Goal: Check status: Check status

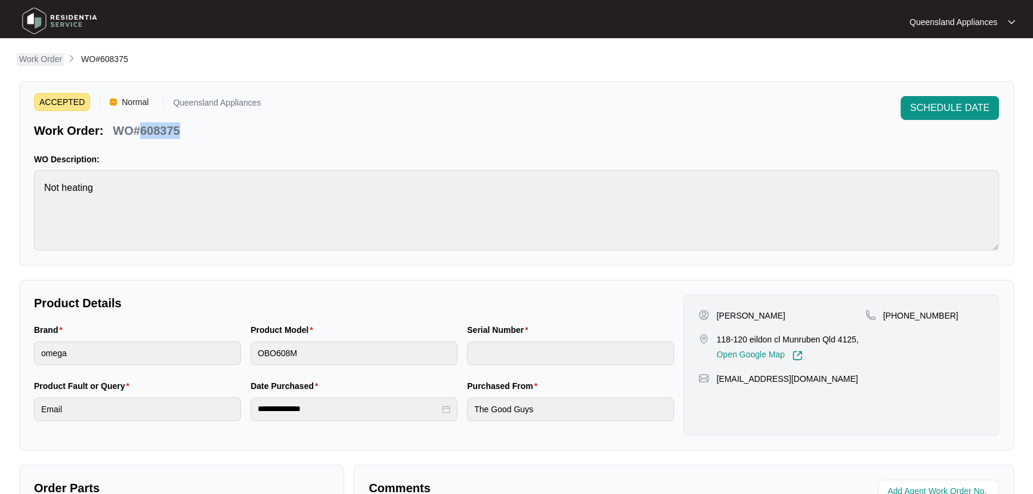
click at [41, 58] on p "Work Order" at bounding box center [40, 59] width 43 height 12
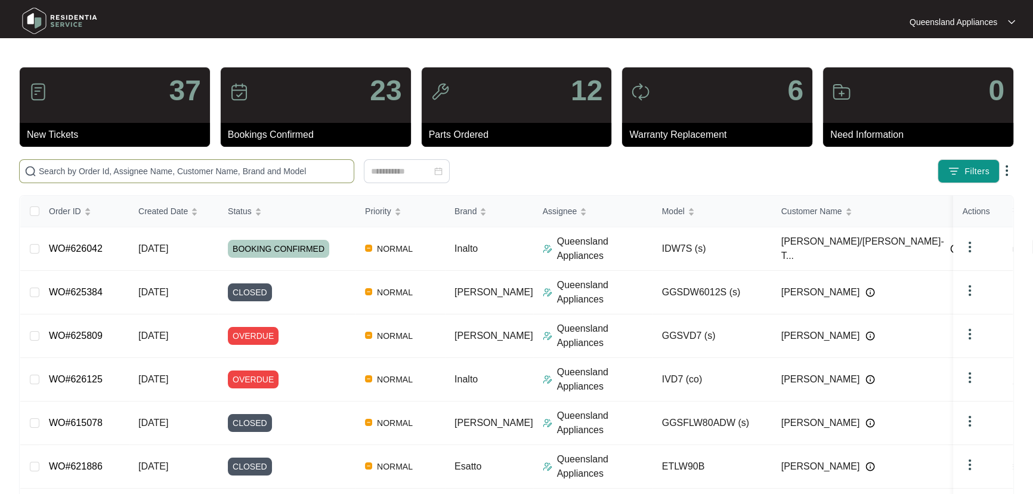
click at [196, 166] on input "text" at bounding box center [194, 171] width 310 height 13
paste input "619453"
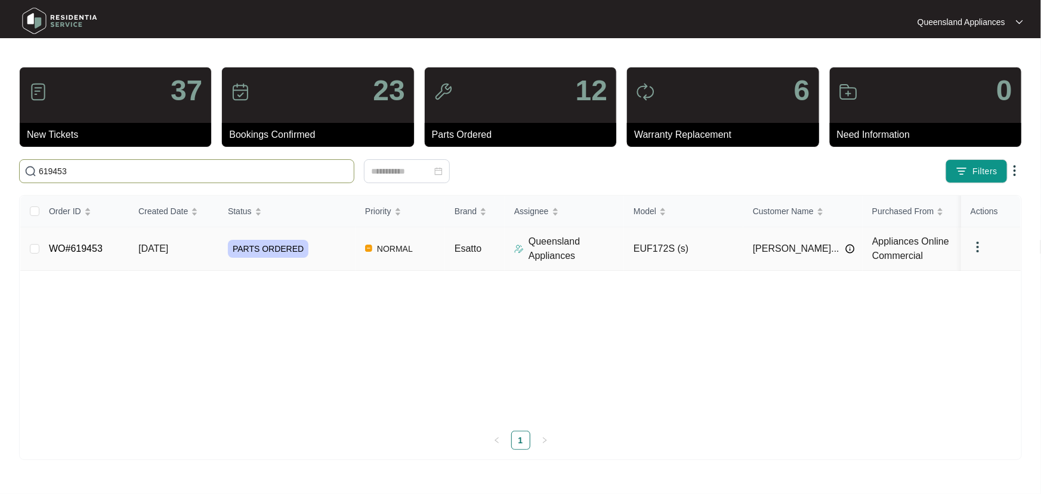
type input "619453"
click at [338, 252] on div "PARTS ORDERED" at bounding box center [292, 249] width 128 height 18
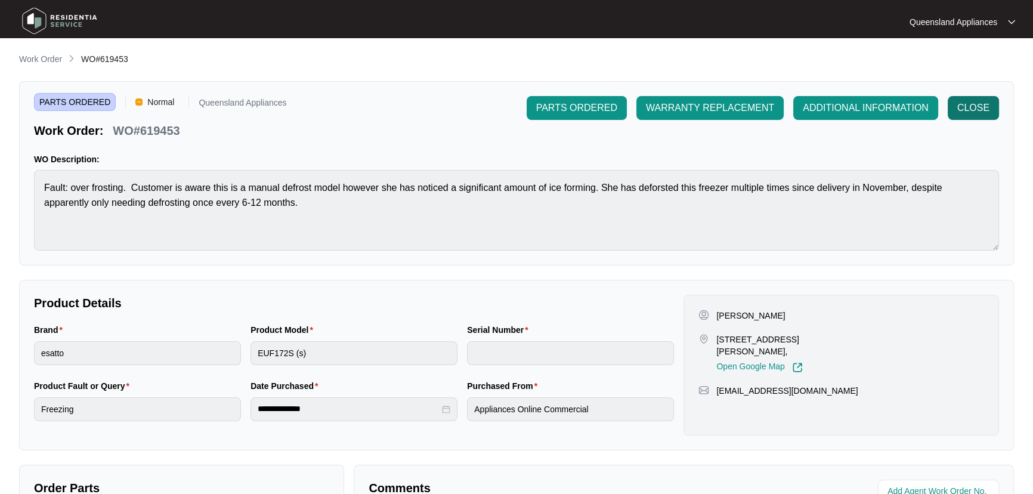
click at [980, 102] on span "CLOSE" at bounding box center [973, 108] width 32 height 14
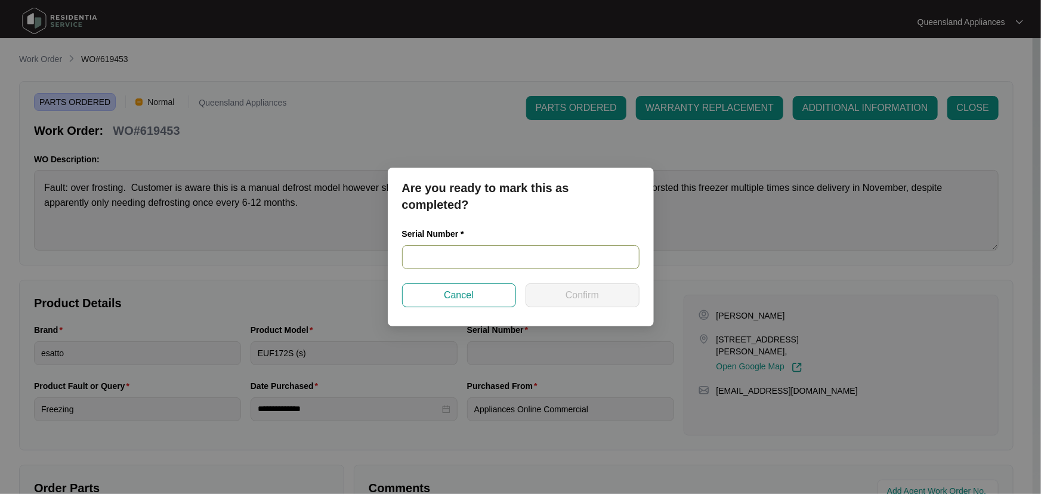
click at [453, 252] on input "text" at bounding box center [520, 257] width 237 height 24
paste input "540-N6228401-4221-1440109"
type input "540-N6228401-4221-1440109"
click at [588, 290] on span "Confirm" at bounding box center [582, 295] width 33 height 14
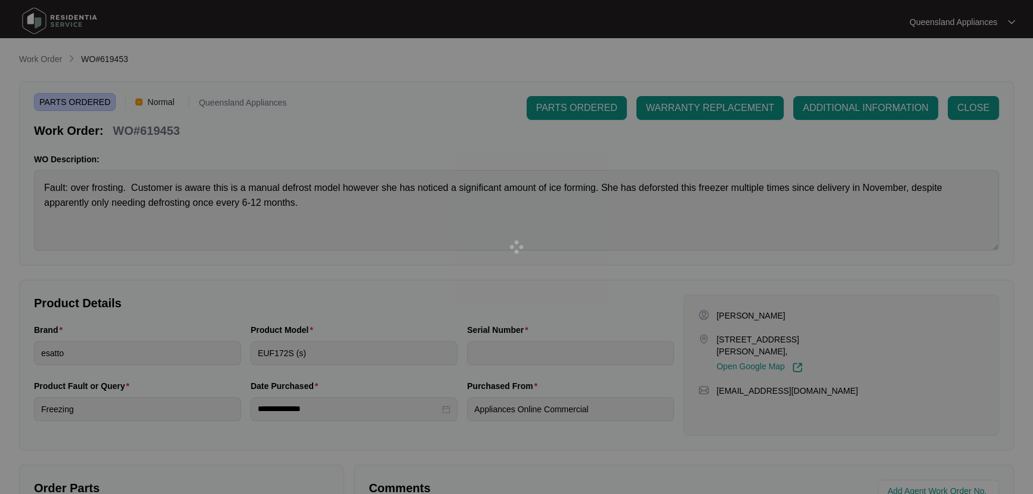
type input "540-N6228401-4221-1440109"
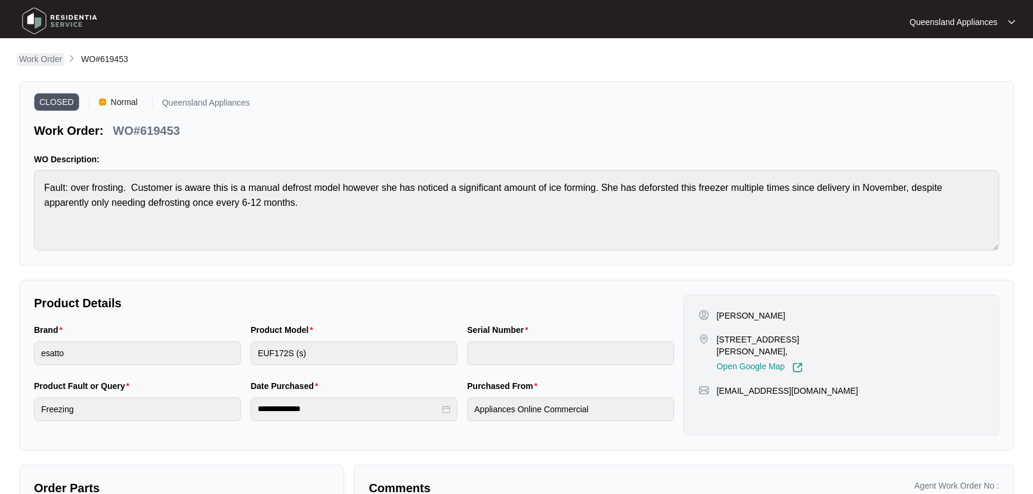
click at [36, 60] on p "Work Order" at bounding box center [40, 59] width 43 height 12
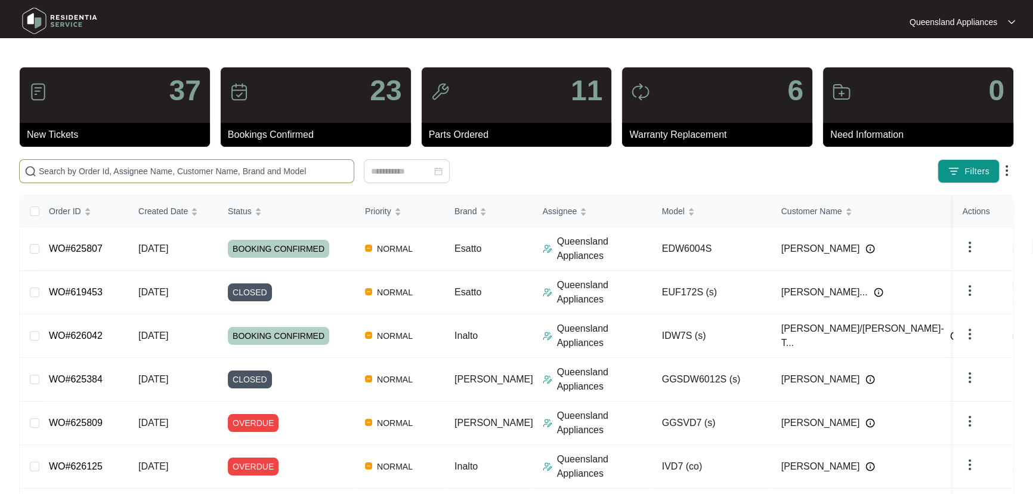
click at [81, 166] on input "text" at bounding box center [194, 171] width 310 height 13
paste input "624525"
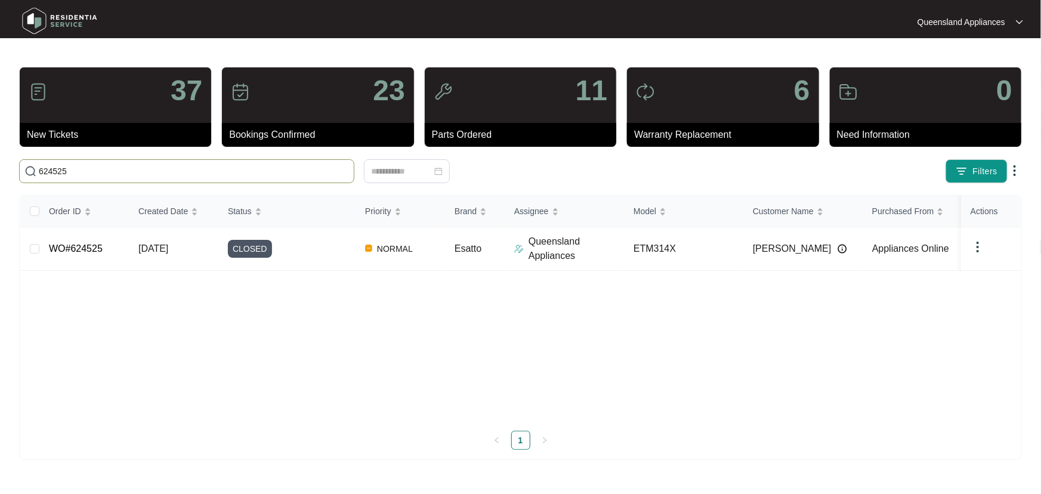
type input "624525"
drag, startPoint x: 137, startPoint y: 153, endPoint x: 24, endPoint y: 152, distance: 112.8
click at [22, 152] on div "37 New Tickets 23 Bookings Confirmed 11 Parts Ordered 6 Warranty Replacement 0 …" at bounding box center [520, 263] width 1003 height 393
drag, startPoint x: 108, startPoint y: 173, endPoint x: 33, endPoint y: 167, distance: 74.8
click at [33, 167] on span "624525" at bounding box center [186, 171] width 335 height 24
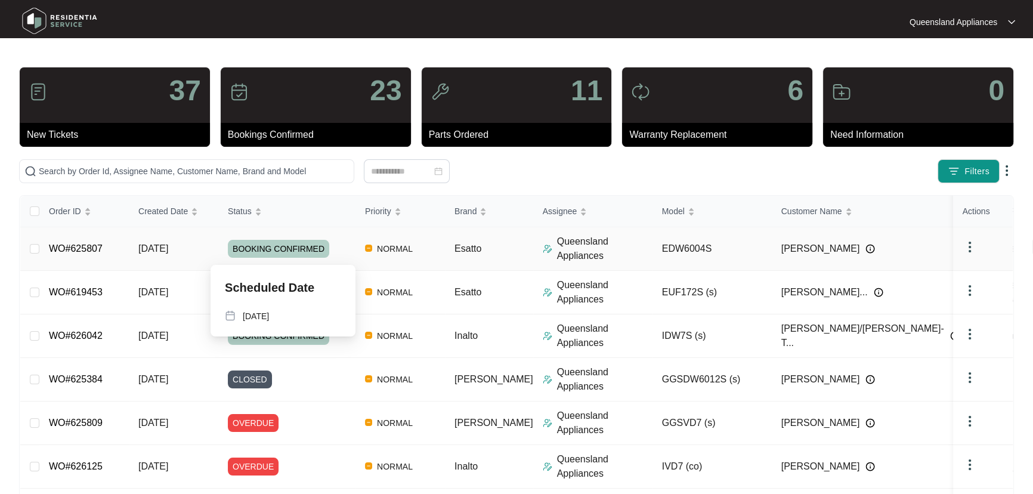
click at [338, 243] on div "BOOKING CONFIRMED" at bounding box center [292, 249] width 128 height 18
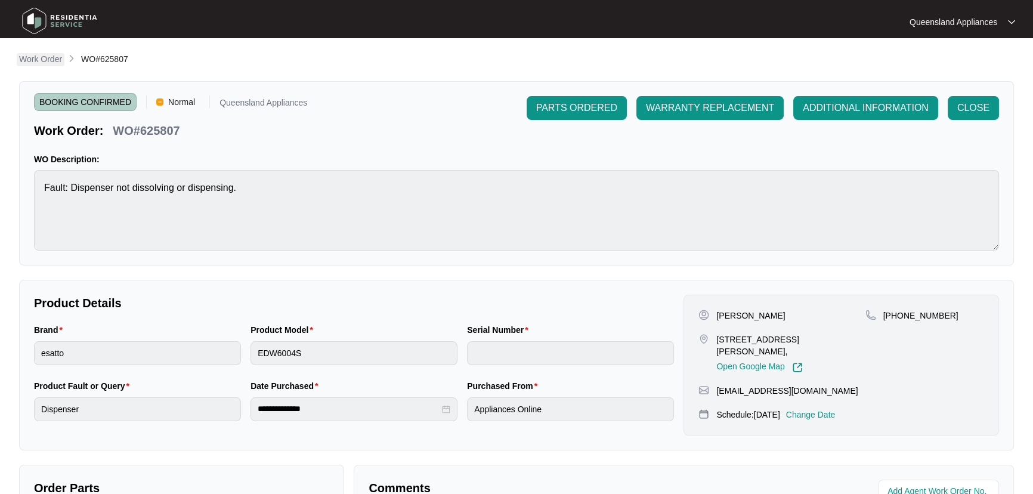
click at [20, 62] on p "Work Order" at bounding box center [40, 59] width 43 height 12
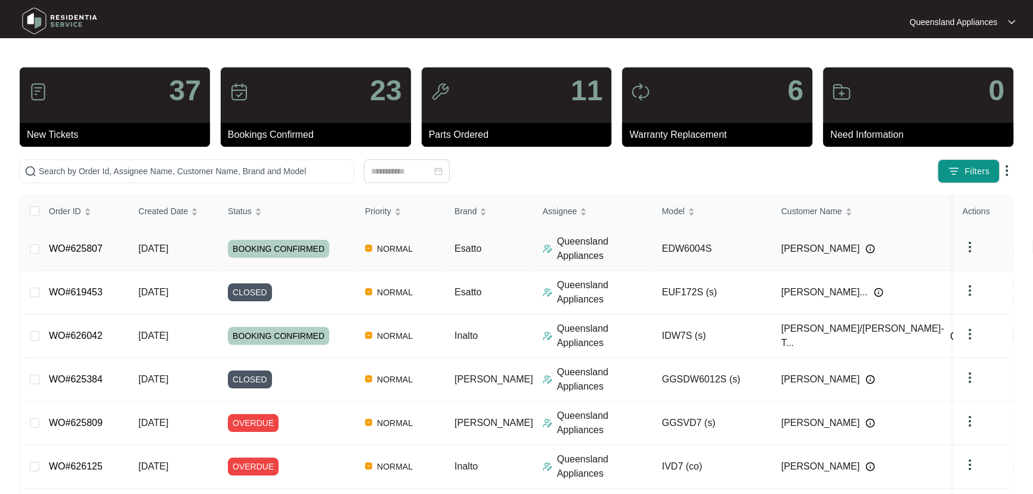
click at [191, 253] on td "[DATE]" at bounding box center [173, 249] width 89 height 44
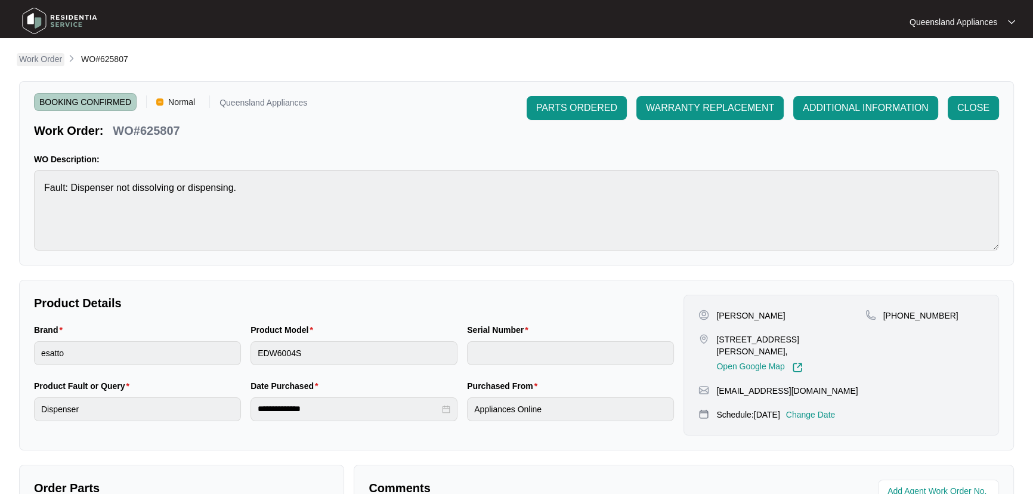
click at [26, 57] on p "Work Order" at bounding box center [40, 59] width 43 height 12
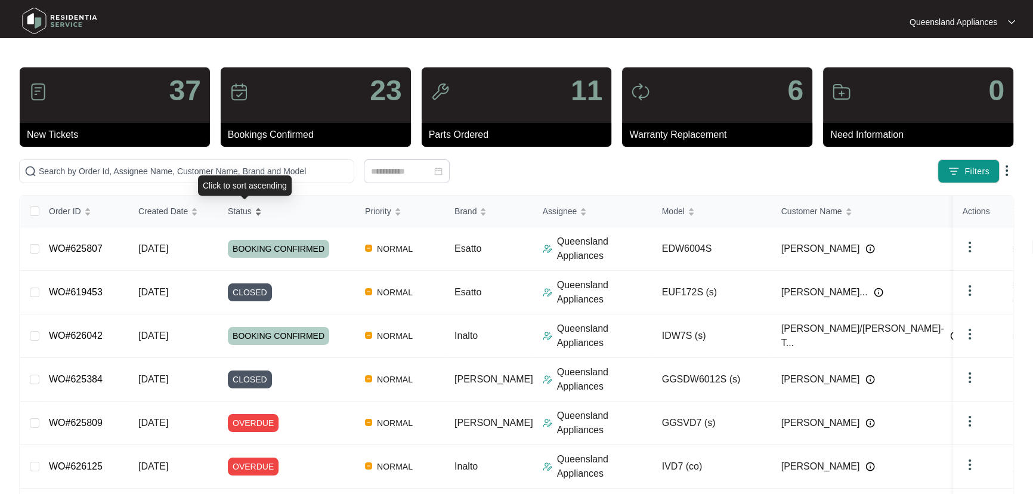
click at [254, 209] on div "Status" at bounding box center [245, 211] width 34 height 17
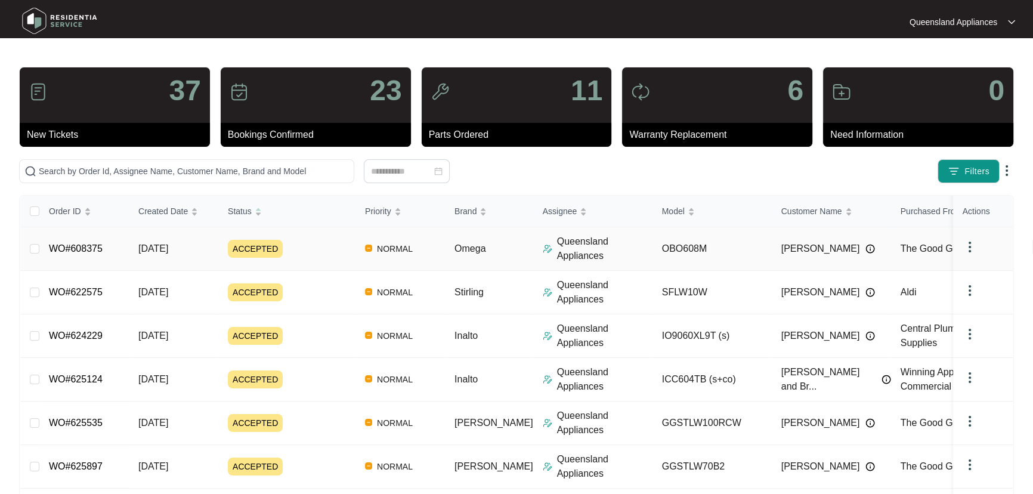
click at [330, 242] on div "ACCEPTED" at bounding box center [292, 249] width 128 height 18
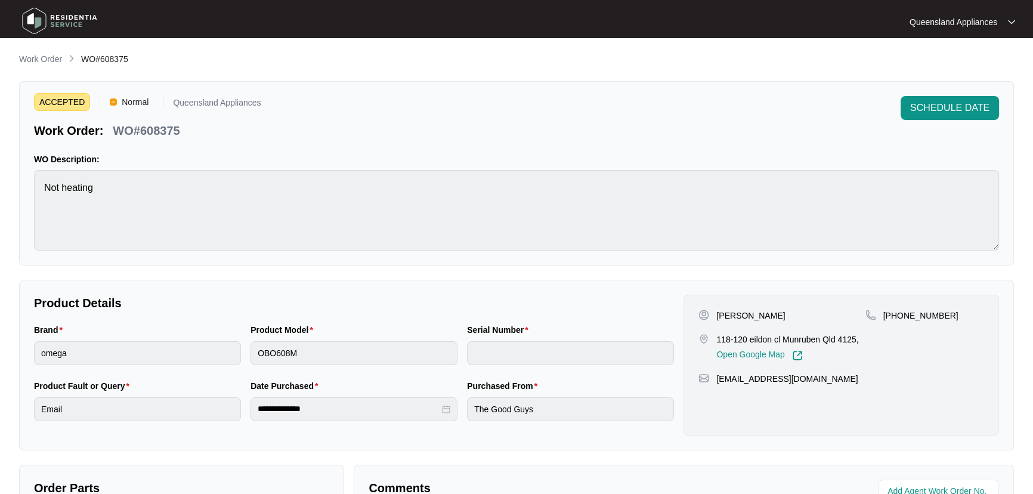
click at [160, 126] on p "WO#608375" at bounding box center [146, 130] width 67 height 17
copy p "608375"
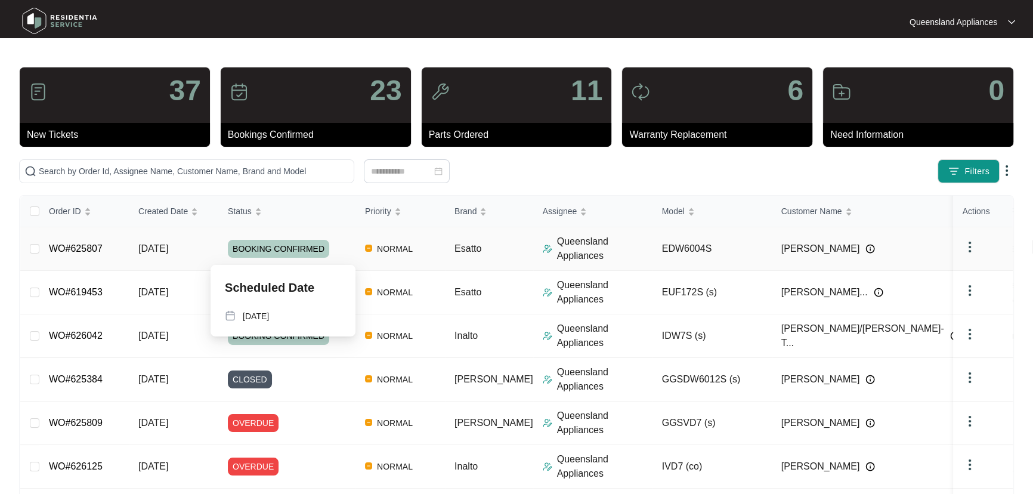
click at [346, 245] on div "BOOKING CONFIRMED" at bounding box center [292, 249] width 128 height 18
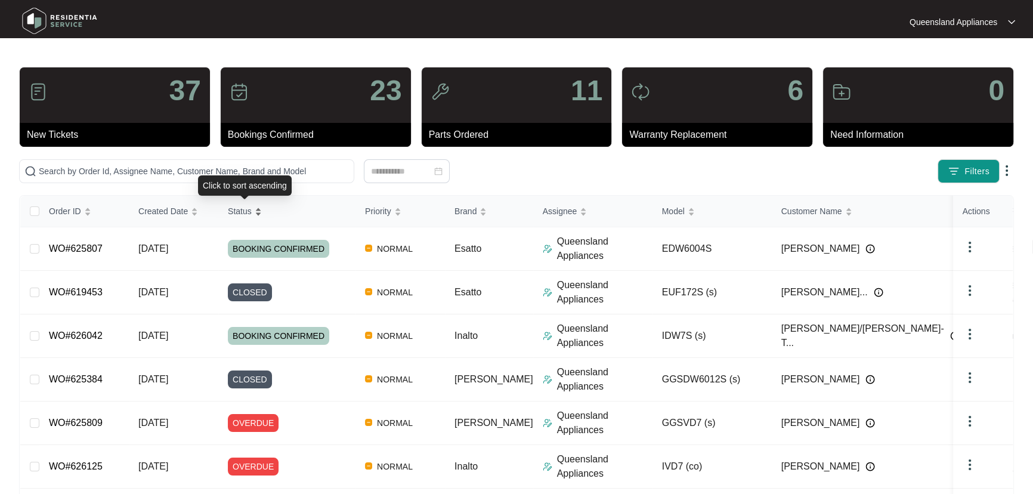
click at [262, 212] on div "Status" at bounding box center [245, 211] width 34 height 17
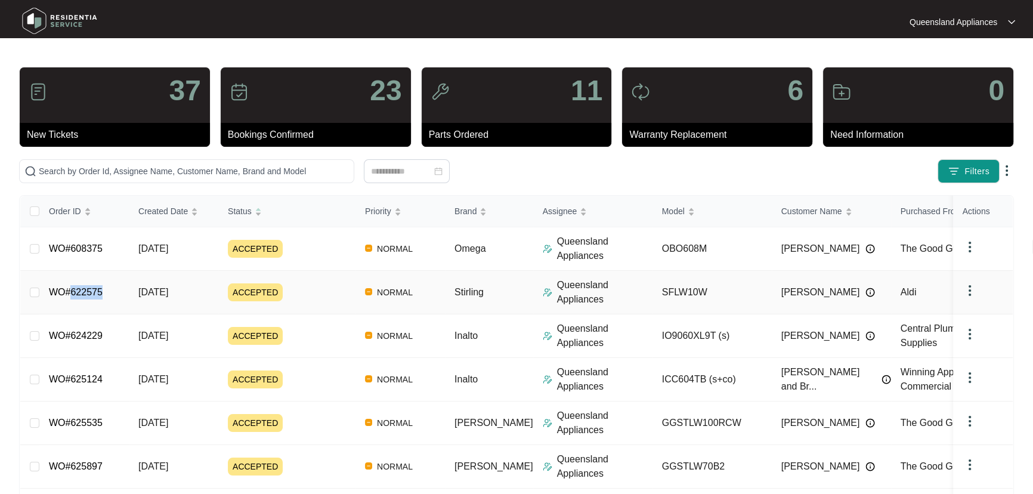
drag, startPoint x: 108, startPoint y: 289, endPoint x: 69, endPoint y: 294, distance: 39.6
click at [69, 294] on td "WO#622575" at bounding box center [83, 293] width 89 height 44
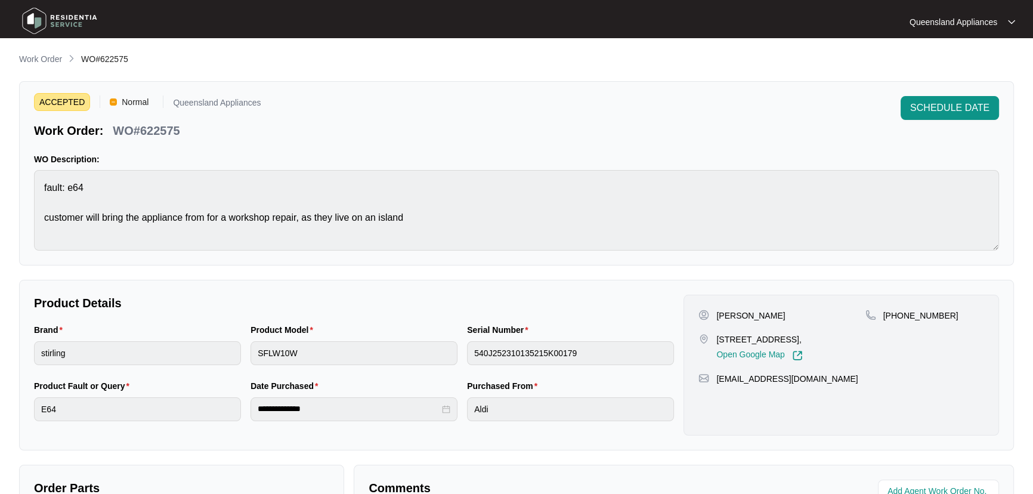
click at [157, 128] on p "WO#622575" at bounding box center [146, 130] width 67 height 17
copy p "622575"
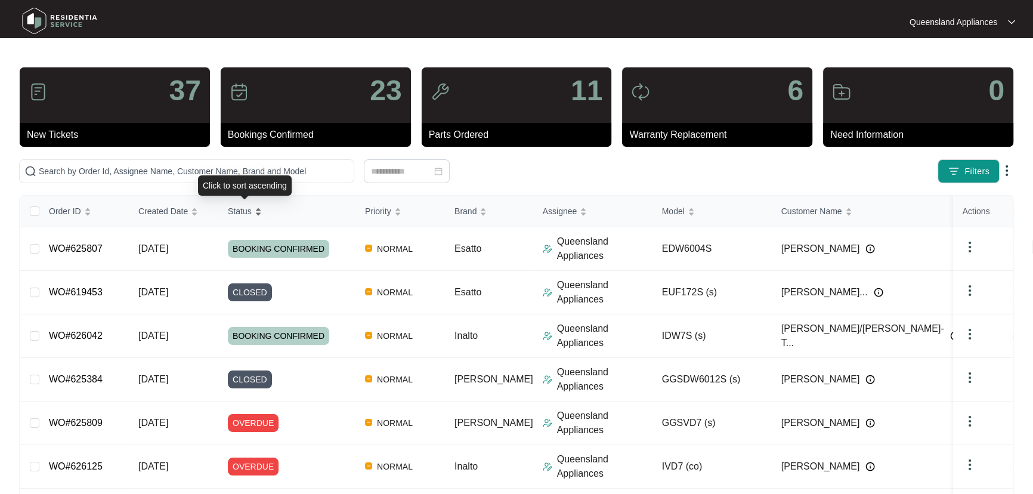
click at [262, 209] on div "Status" at bounding box center [245, 211] width 34 height 17
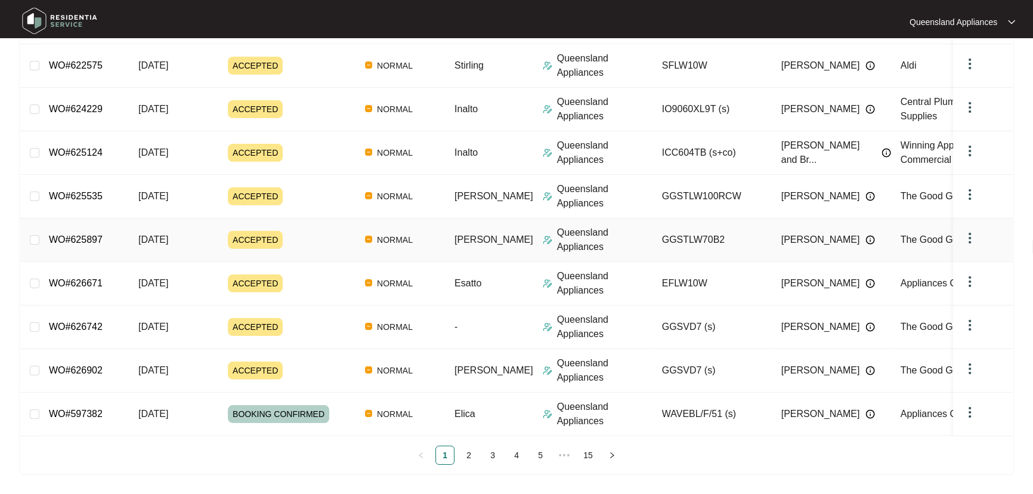
scroll to position [233, 0]
click at [471, 455] on link "2" at bounding box center [469, 455] width 18 height 18
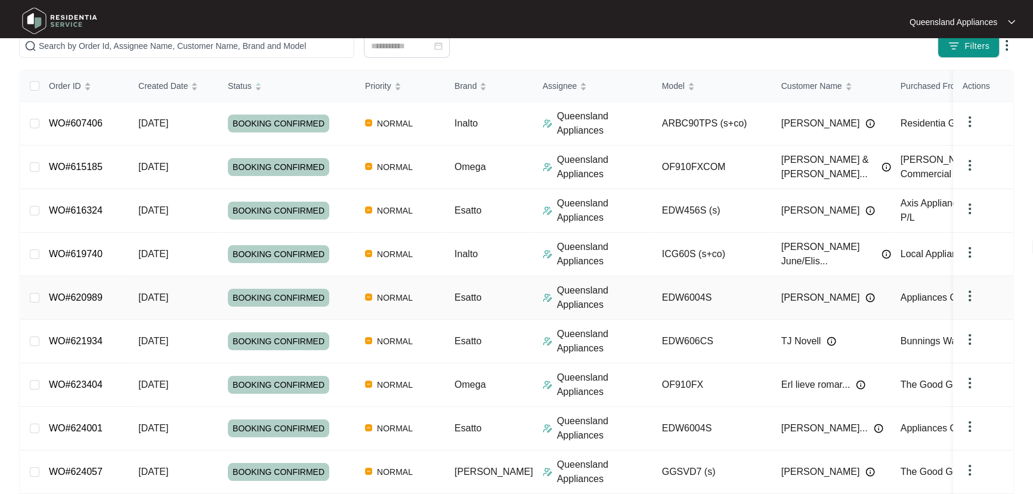
scroll to position [179, 0]
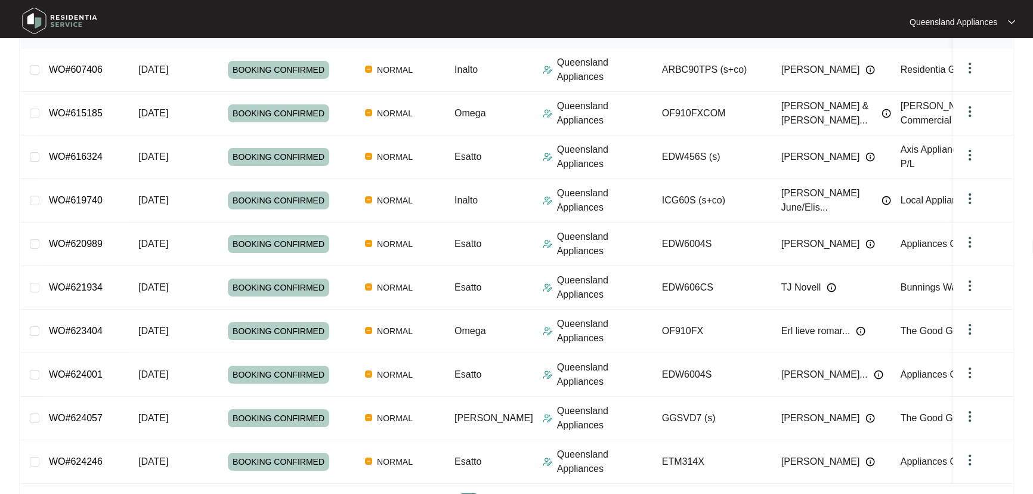
click at [211, 17] on div at bounding box center [139, 22] width 252 height 38
click at [81, 197] on link "WO#619740" at bounding box center [76, 200] width 54 height 10
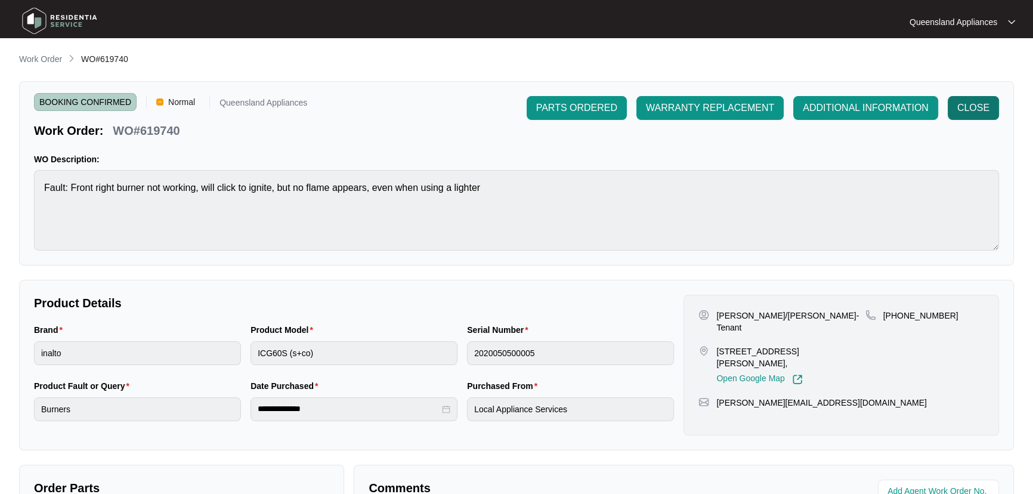
click at [985, 108] on span "CLOSE" at bounding box center [973, 108] width 32 height 14
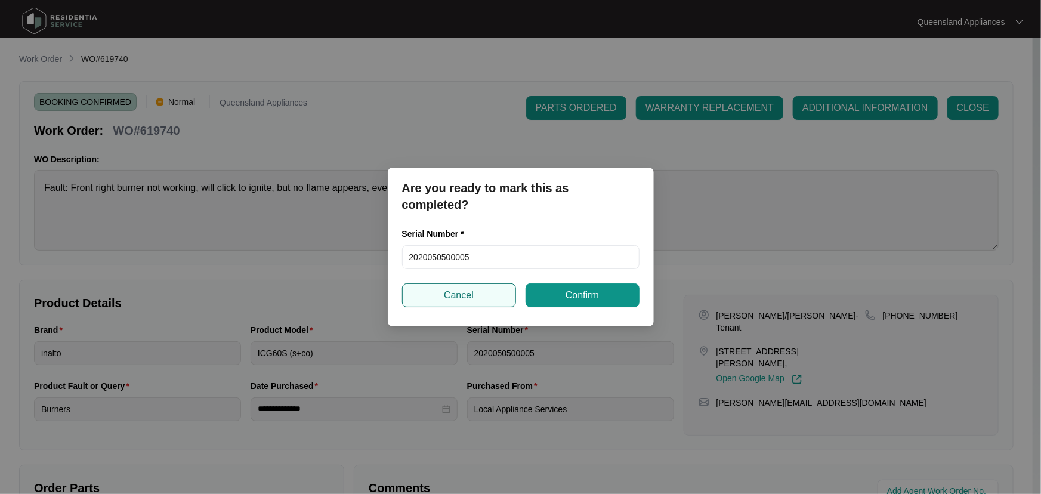
click at [444, 299] on span "Cancel" at bounding box center [459, 295] width 30 height 14
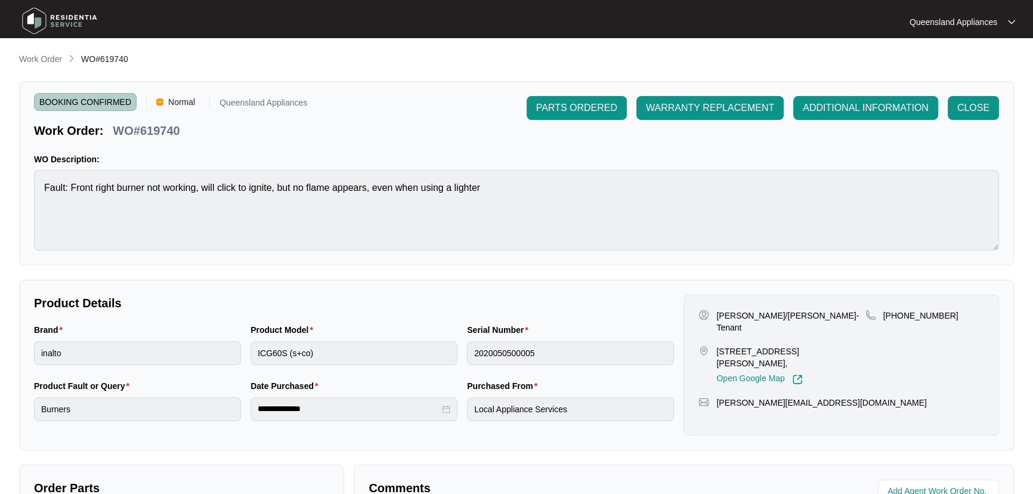
drag, startPoint x: 35, startPoint y: 59, endPoint x: 35, endPoint y: 66, distance: 6.6
click at [35, 59] on p "Work Order" at bounding box center [40, 59] width 43 height 12
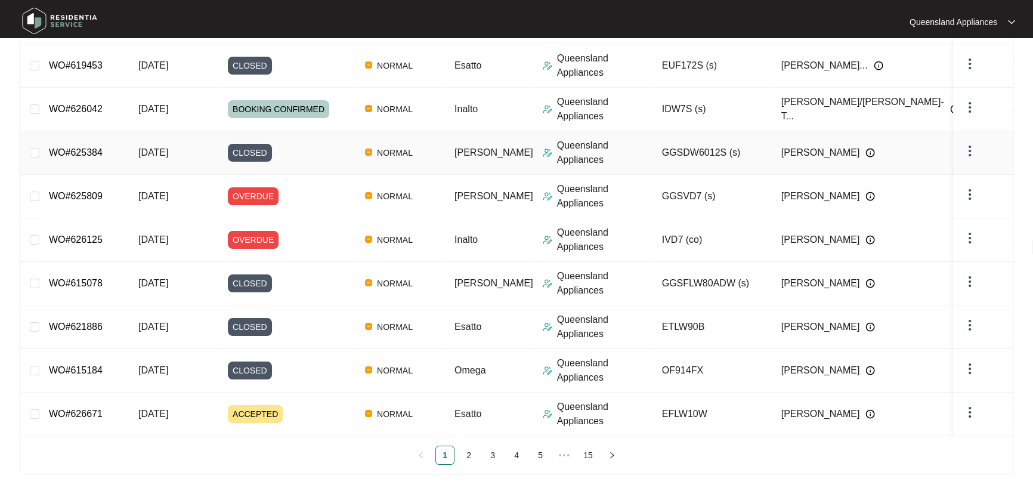
scroll to position [17, 0]
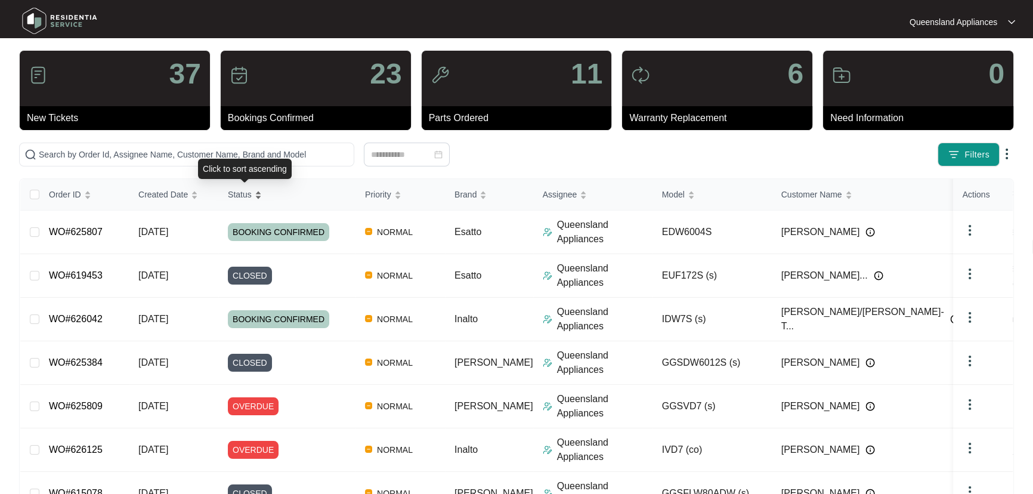
click at [262, 192] on div "Status" at bounding box center [245, 194] width 34 height 17
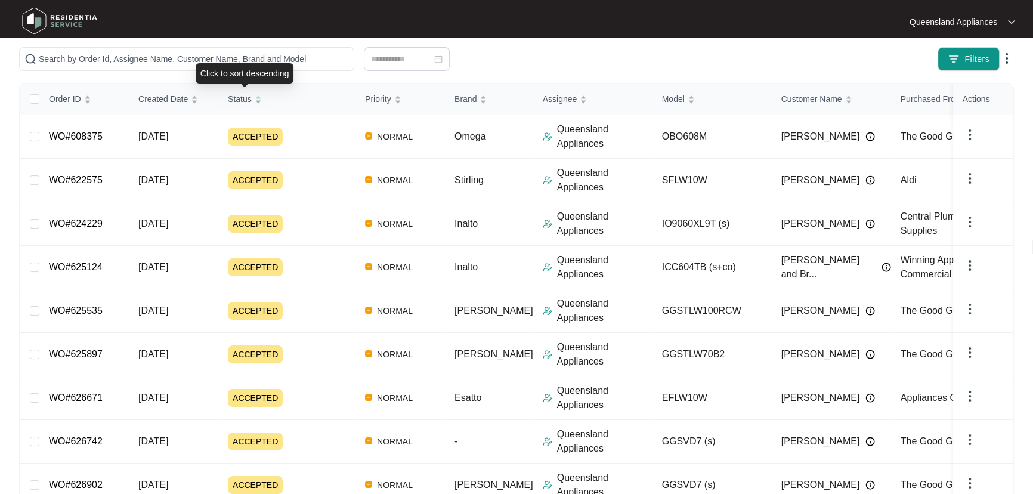
scroll to position [233, 0]
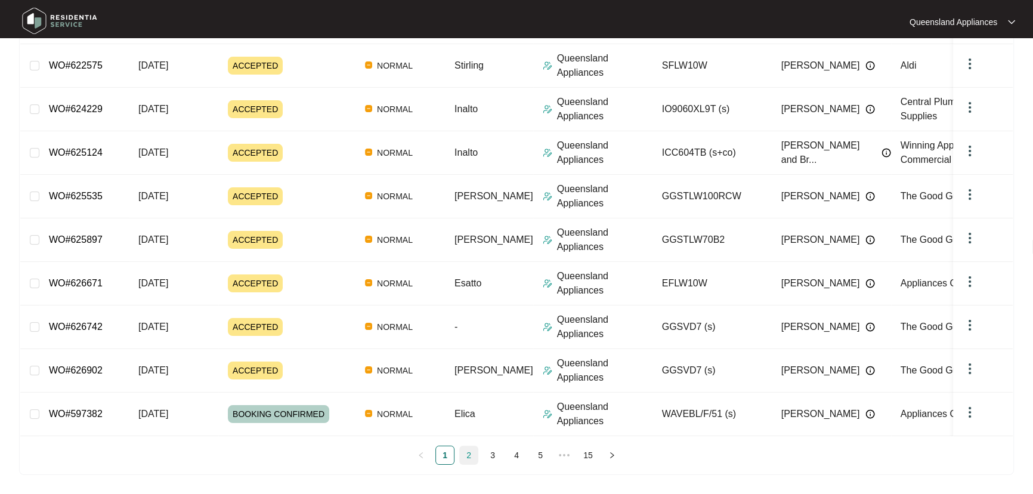
click at [472, 456] on link "2" at bounding box center [469, 455] width 18 height 18
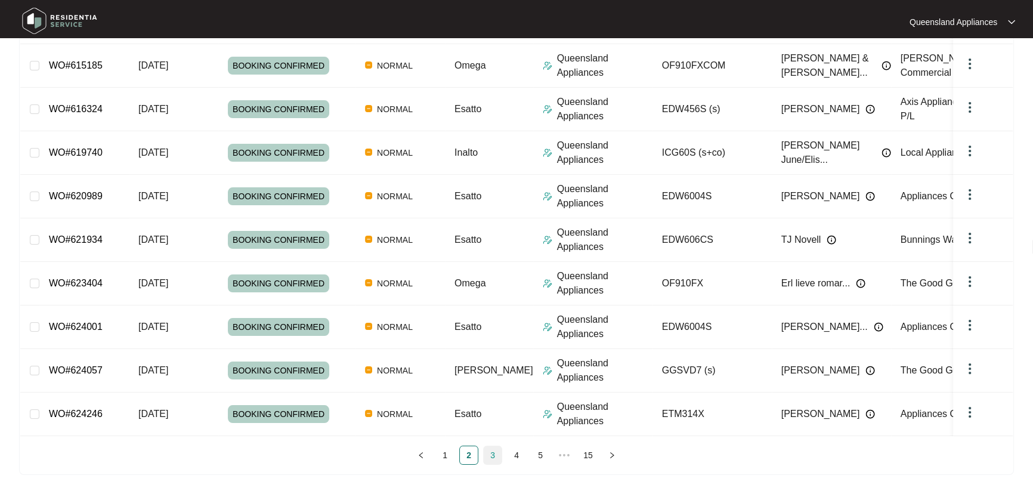
click at [493, 460] on link "3" at bounding box center [493, 455] width 18 height 18
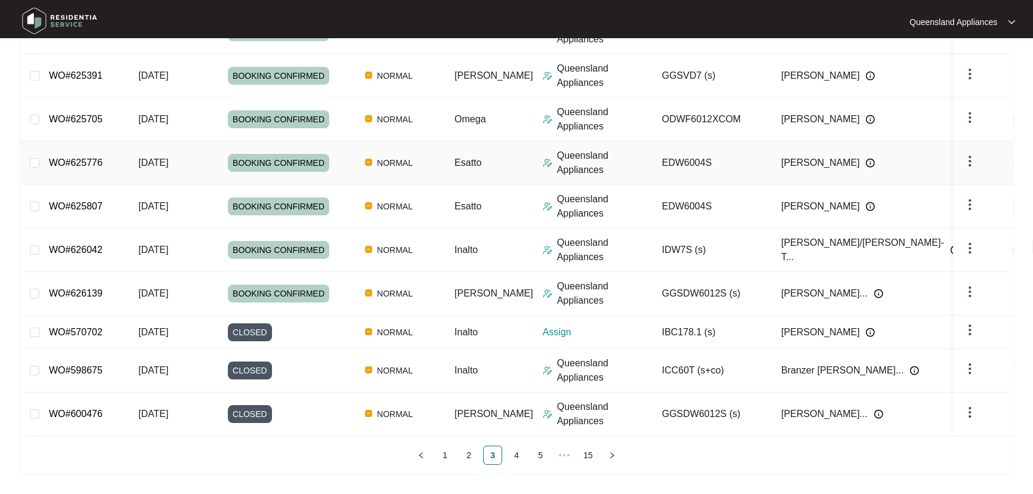
scroll to position [0, 0]
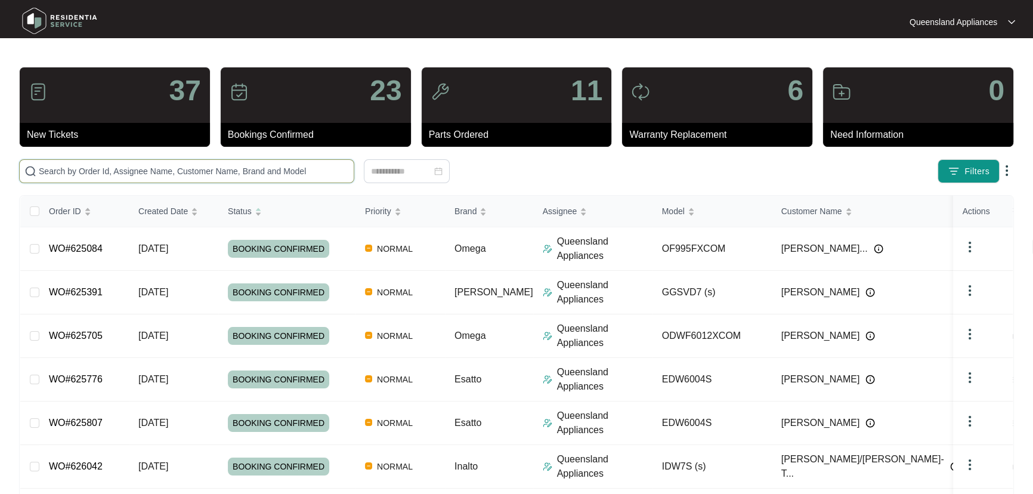
click at [105, 174] on input "text" at bounding box center [194, 171] width 310 height 13
paste input "624001"
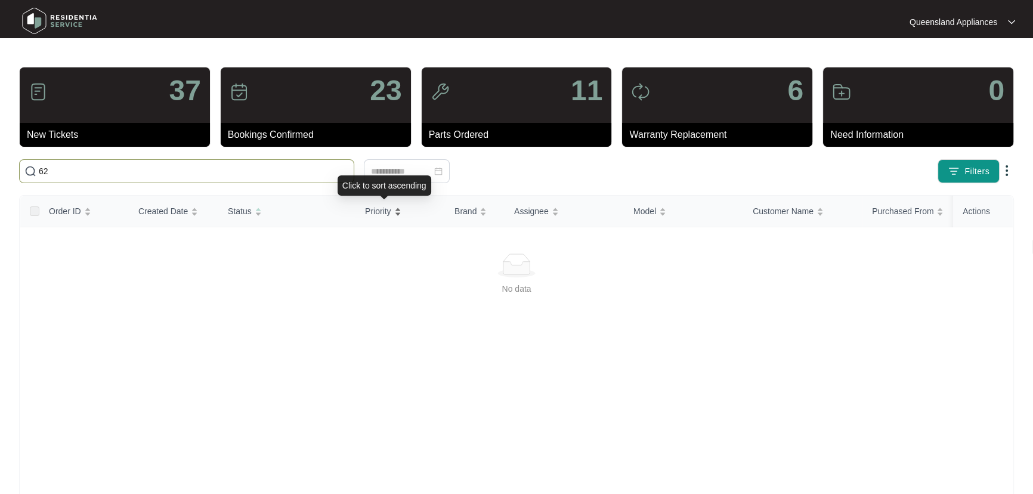
type input "6"
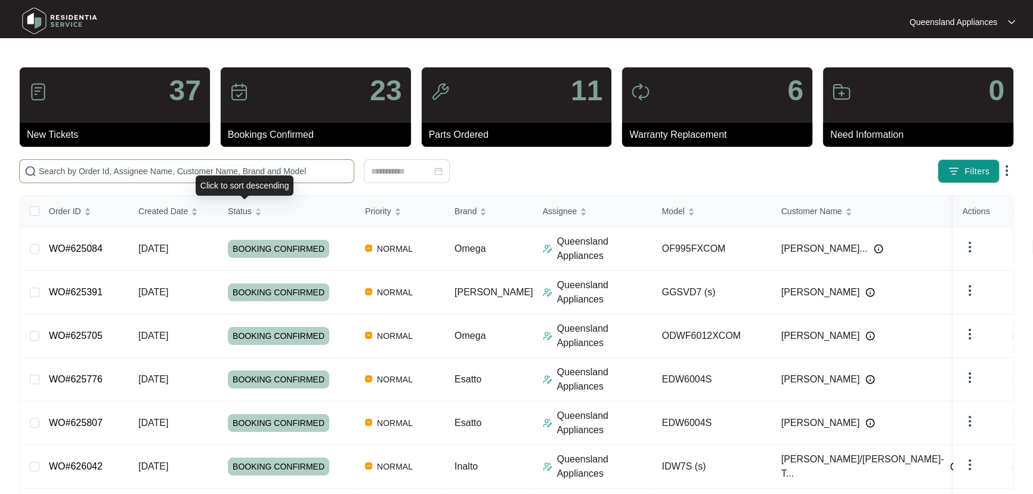
click at [274, 178] on div "Click to sort descending" at bounding box center [245, 185] width 98 height 20
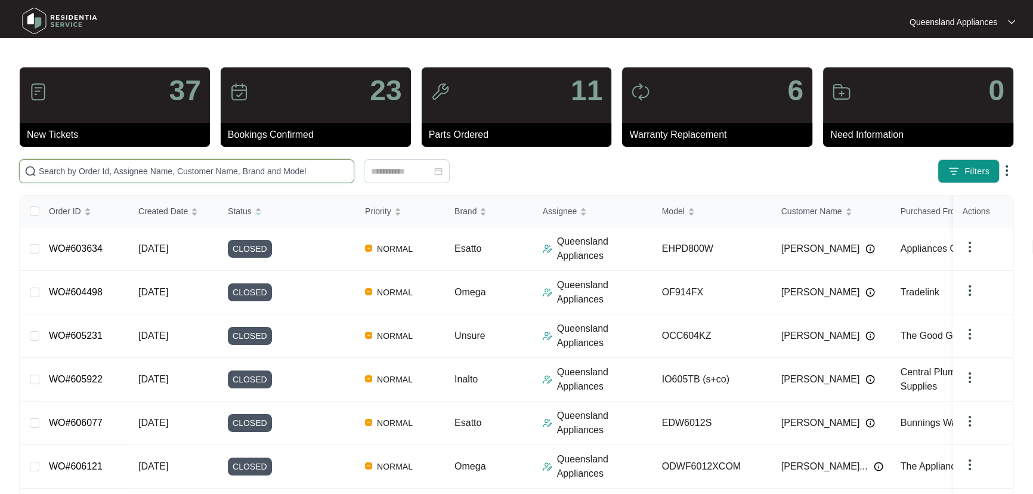
click at [312, 167] on input "text" at bounding box center [194, 171] width 310 height 13
paste input "624001"
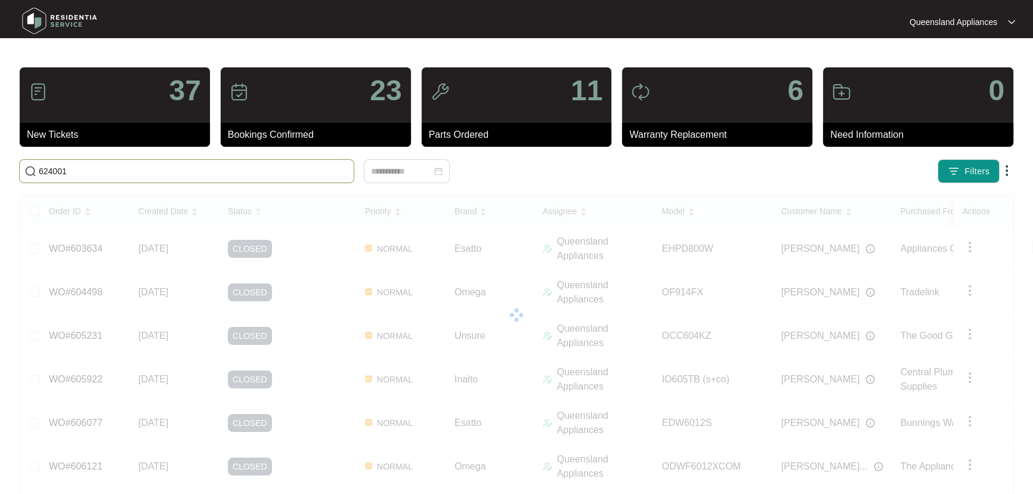
type input "624001"
